Goal: Task Accomplishment & Management: Manage account settings

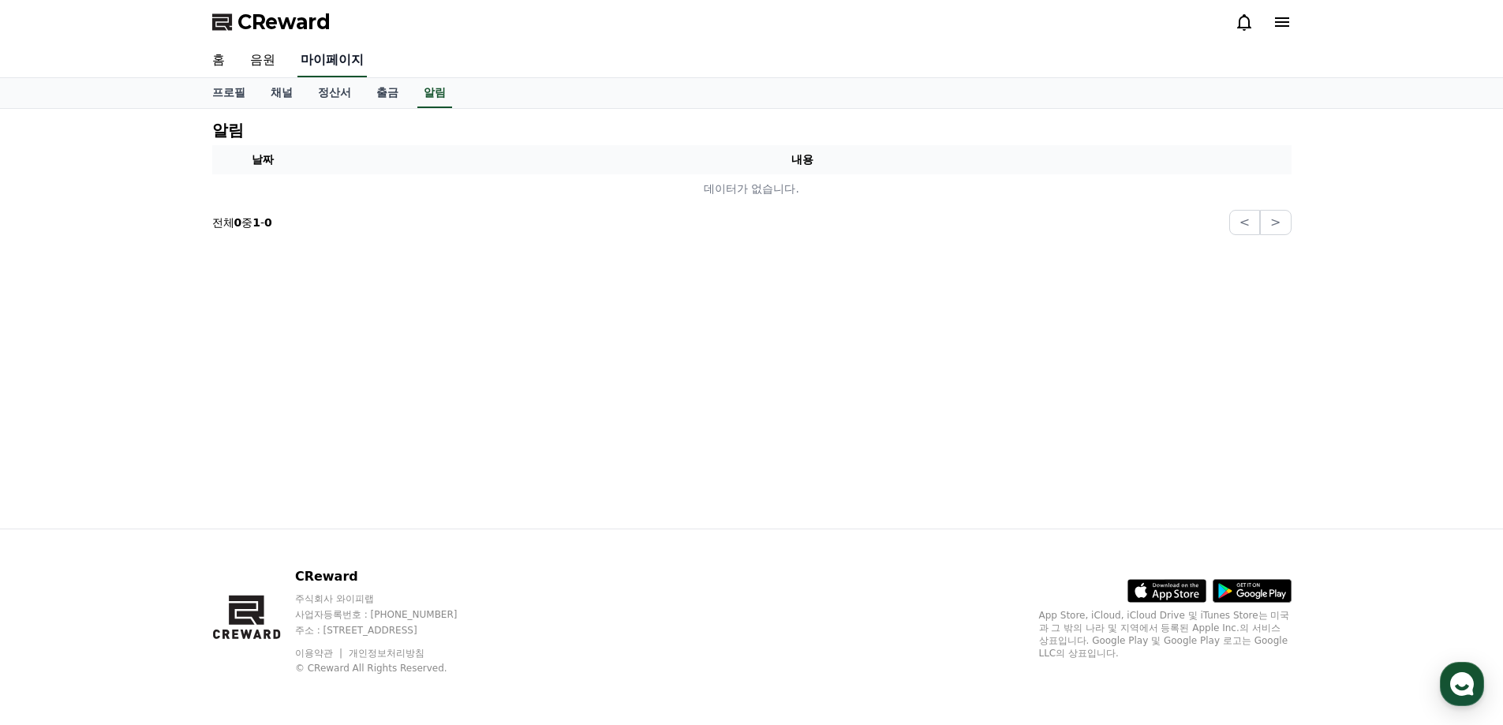
click at [305, 73] on link "마이페이지" at bounding box center [331, 60] width 69 height 33
select select "**********"
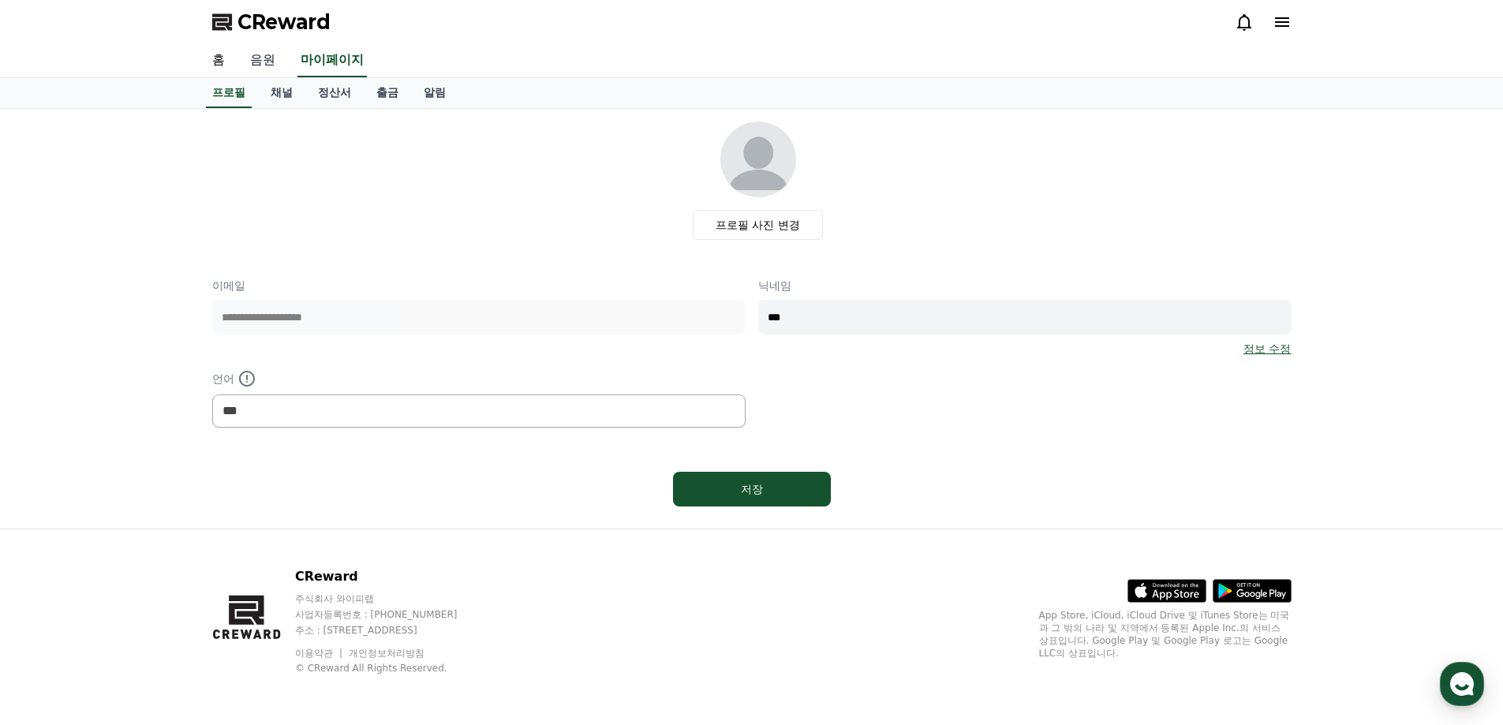
drag, startPoint x: 240, startPoint y: 66, endPoint x: 249, endPoint y: 71, distance: 10.6
click at [240, 65] on link "음원" at bounding box center [263, 60] width 50 height 33
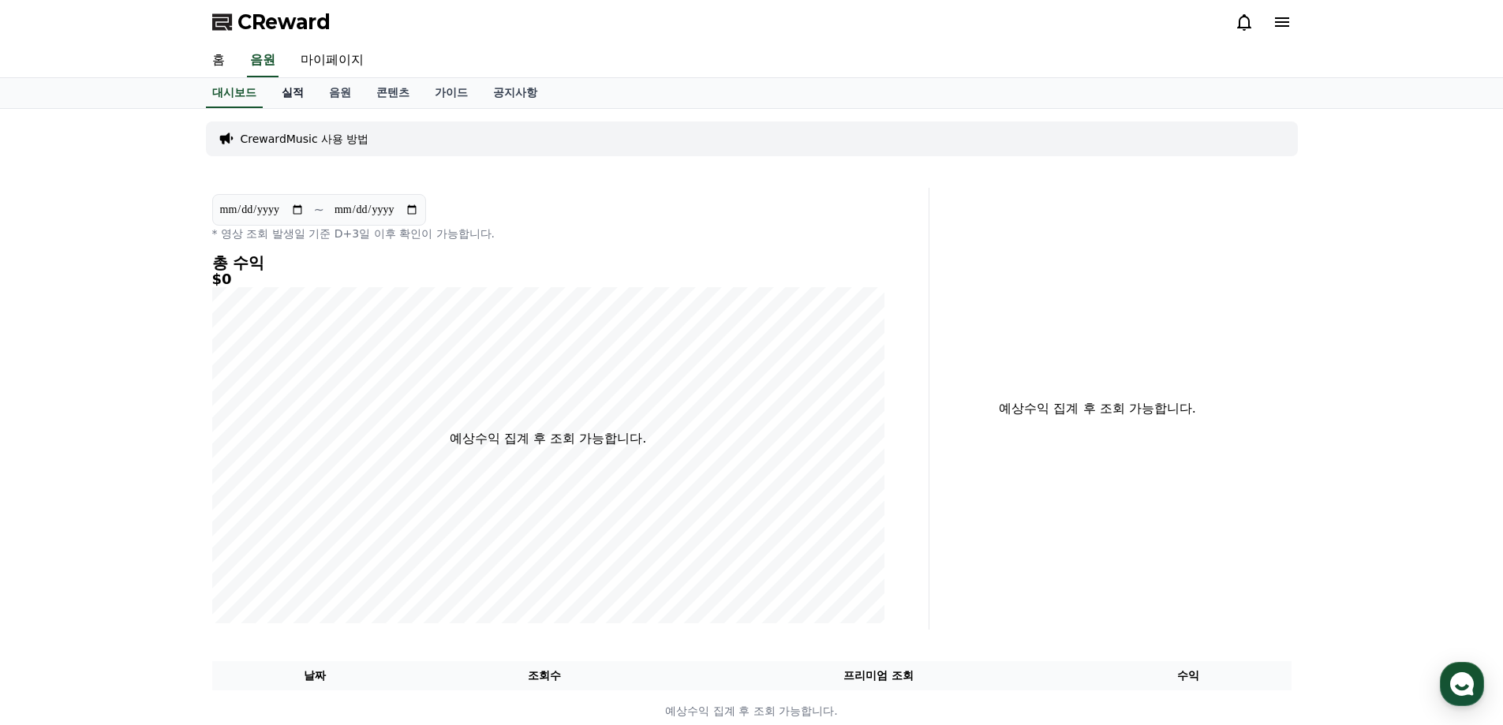
click at [287, 95] on link "실적" at bounding box center [292, 93] width 47 height 30
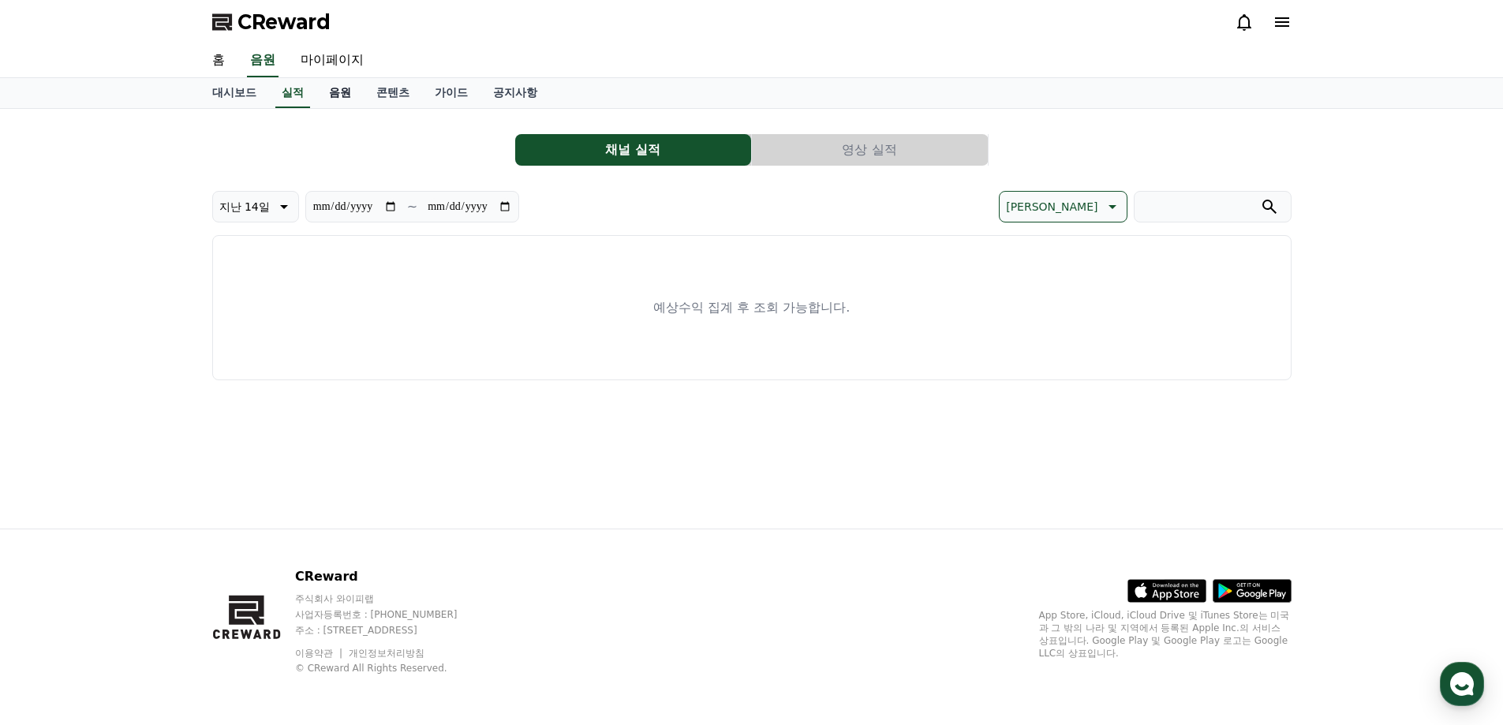
click at [355, 92] on link "음원" at bounding box center [339, 93] width 47 height 30
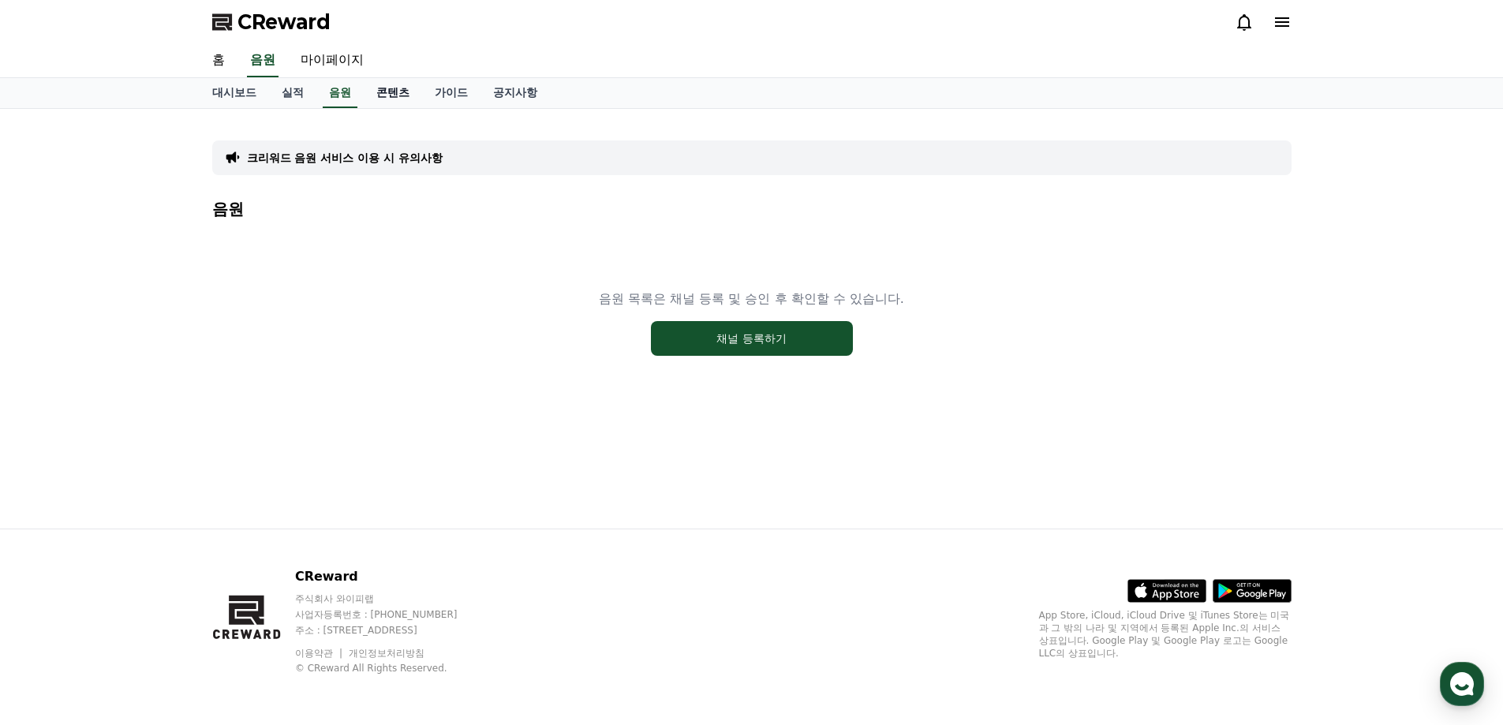
click at [407, 88] on link "콘텐츠" at bounding box center [393, 93] width 58 height 30
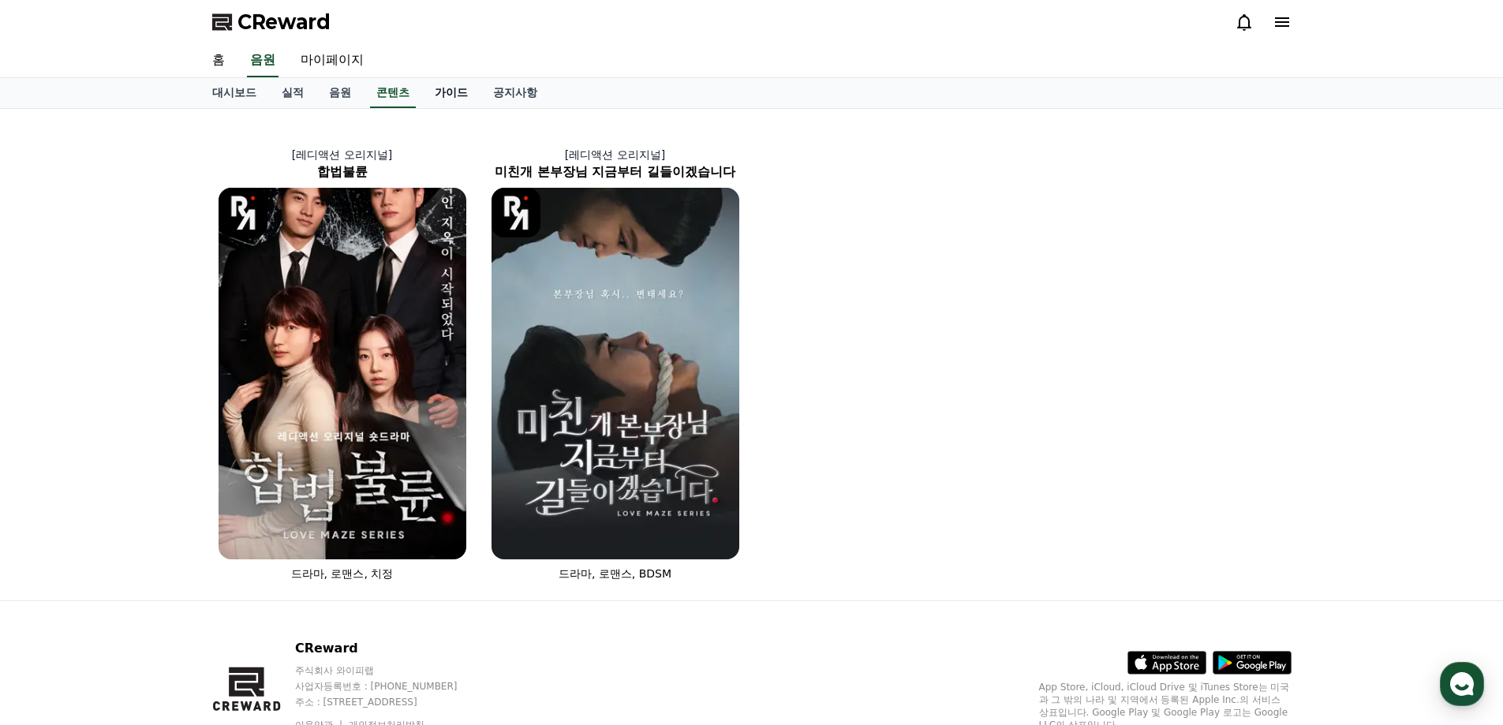
click at [452, 95] on link "가이드" at bounding box center [451, 93] width 58 height 30
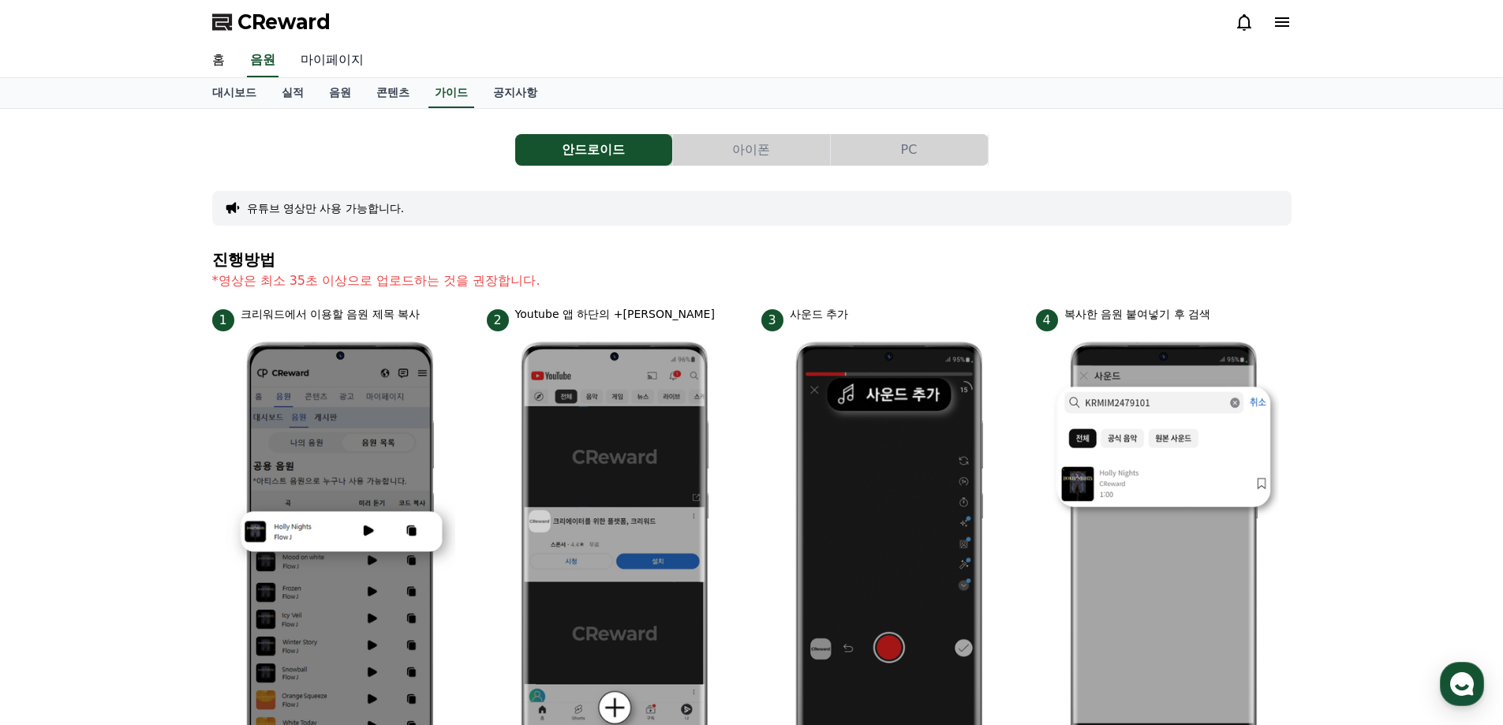
drag, startPoint x: 296, startPoint y: 62, endPoint x: 316, endPoint y: 61, distance: 20.6
click at [296, 62] on link "마이페이지" at bounding box center [332, 60] width 88 height 33
select select "**********"
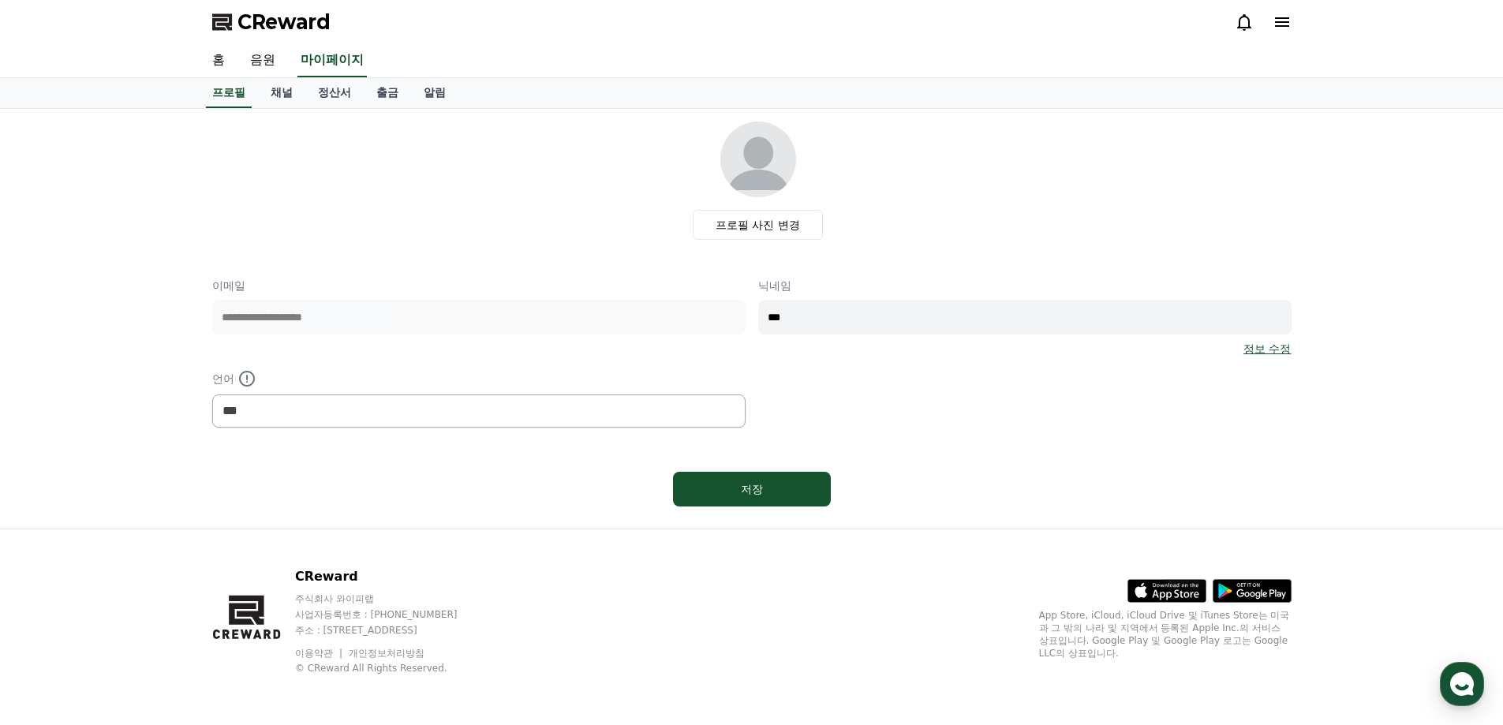
click at [252, 94] on div "프로필 채널 정산서 출금 알림" at bounding box center [752, 93] width 1105 height 30
click at [275, 92] on link "채널" at bounding box center [281, 93] width 47 height 30
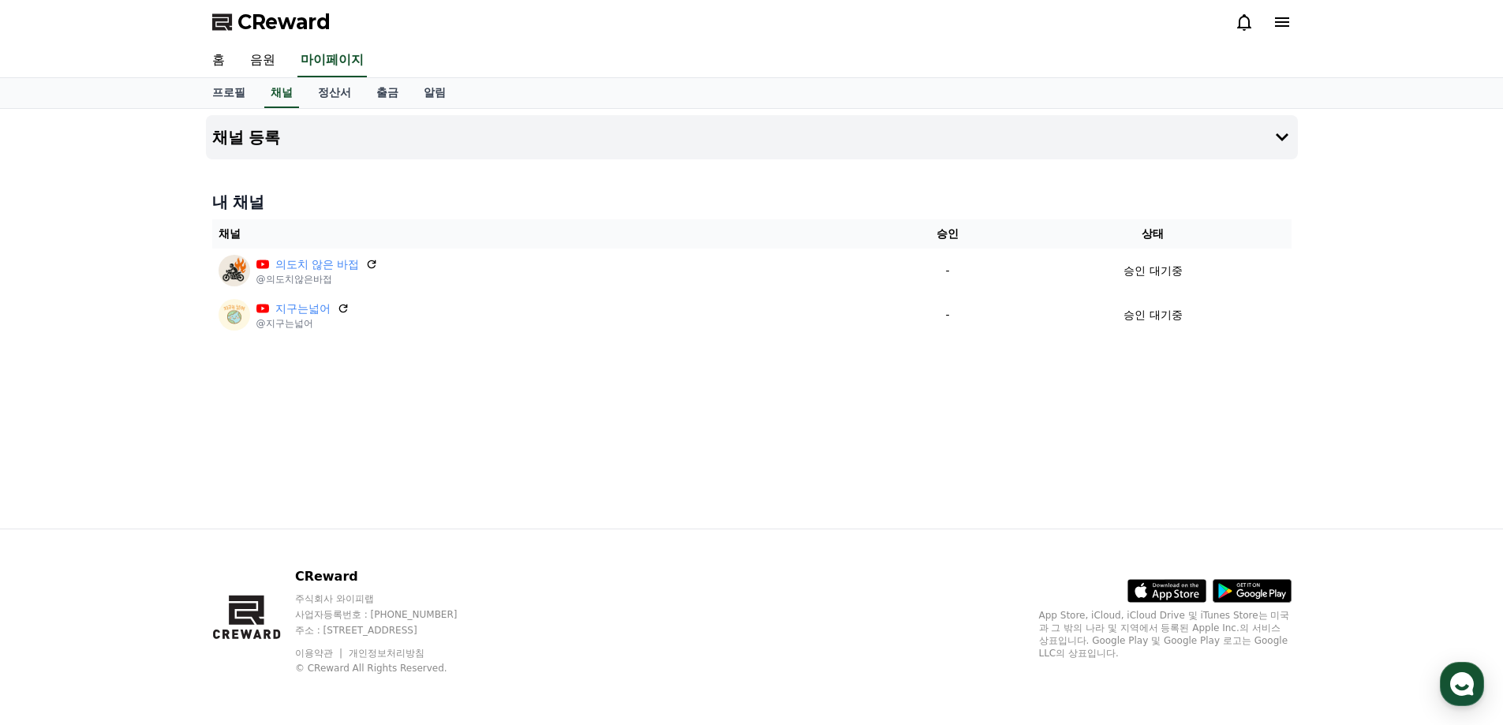
drag, startPoint x: 345, startPoint y: 310, endPoint x: 811, endPoint y: 62, distance: 528.4
click at [349, 308] on icon at bounding box center [343, 308] width 13 height 13
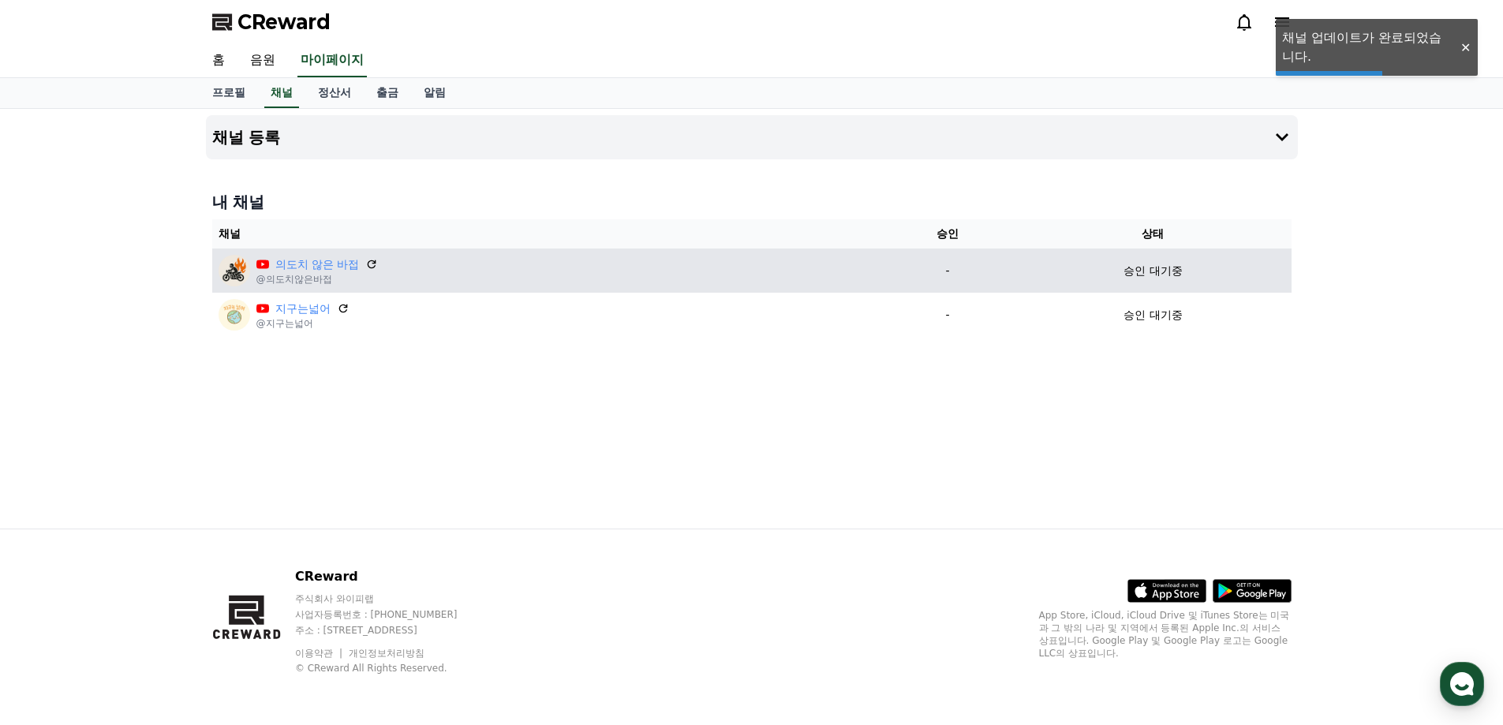
click at [380, 267] on div "의도치 않은 바접 @의도치않은바접" at bounding box center [547, 271] width 656 height 32
click at [376, 261] on icon at bounding box center [372, 264] width 9 height 9
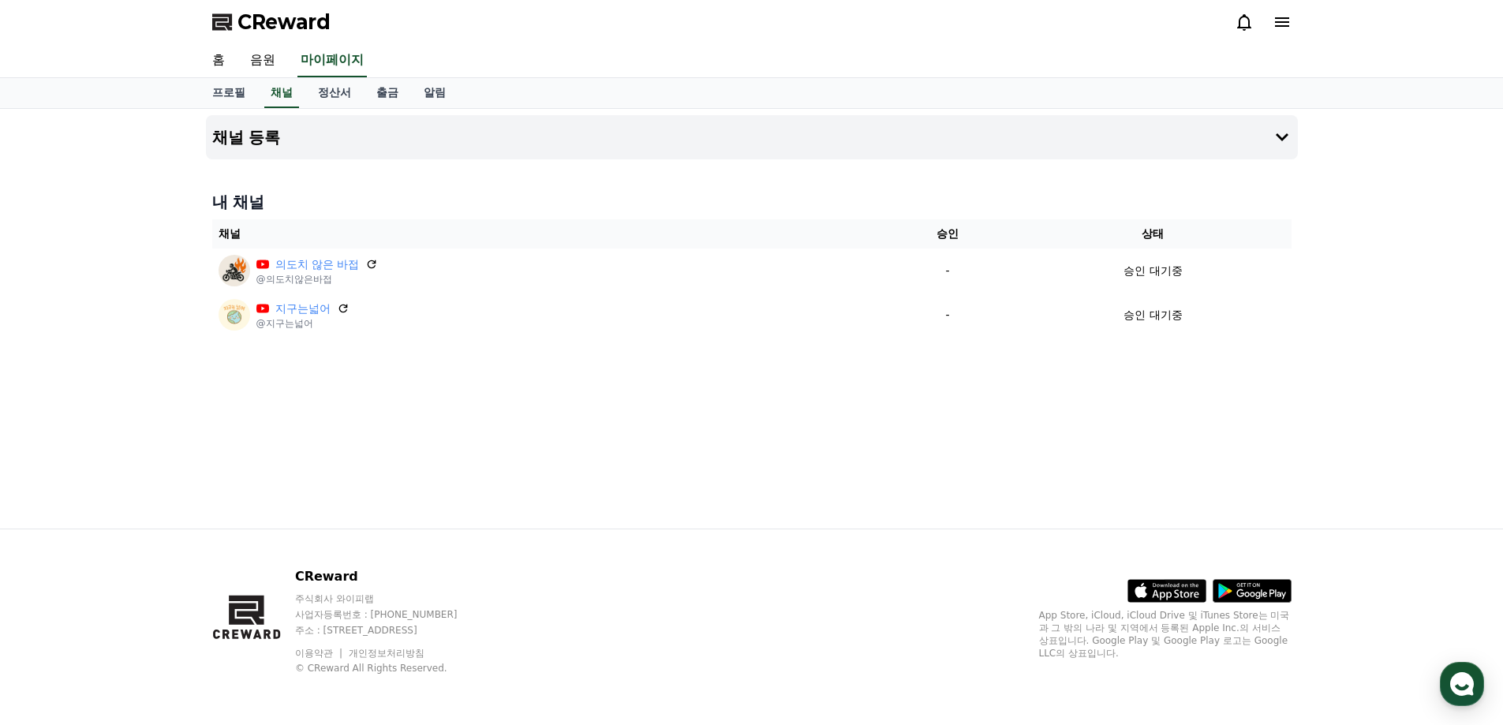
click at [559, 462] on div "채널 등록 내 채널 채널 승인 상태 의도치 않은 바접 @의도치않은바접 - 승인 대기중 지구는넓어 @지구는넓어 - 승인 대기중" at bounding box center [752, 319] width 1105 height 420
